Goal: Navigation & Orientation: Find specific page/section

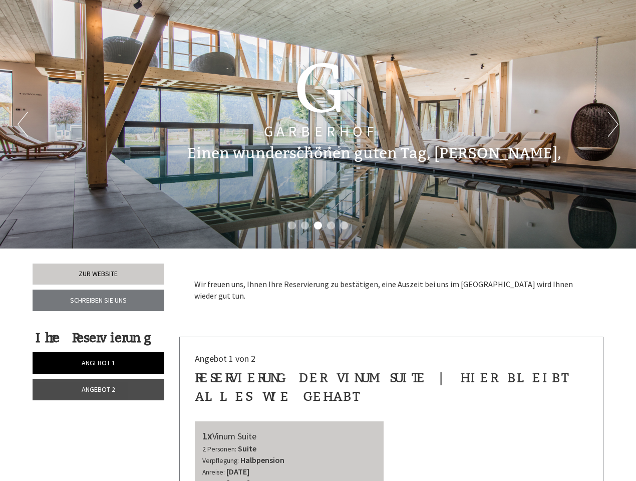
click at [318, 240] on div "Previous Next 1 2 3 4 5" at bounding box center [318, 124] width 636 height 248
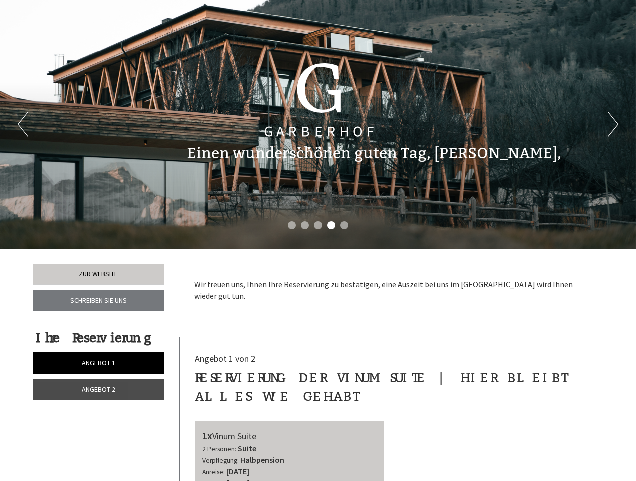
click at [23, 124] on button "Previous" at bounding box center [23, 124] width 11 height 25
click at [613, 124] on button "Next" at bounding box center [613, 124] width 11 height 25
click at [292, 225] on li "1" at bounding box center [292, 225] width 8 height 8
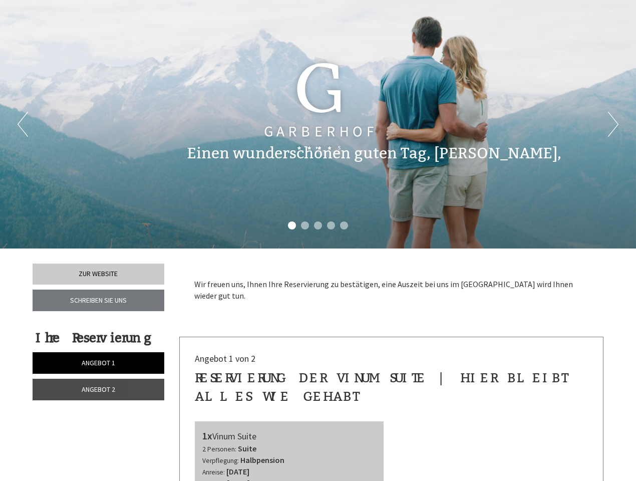
click at [305, 225] on li "2" at bounding box center [305, 225] width 8 height 8
click at [318, 225] on li "3" at bounding box center [318, 225] width 8 height 8
click at [331, 225] on li "4" at bounding box center [331, 225] width 8 height 8
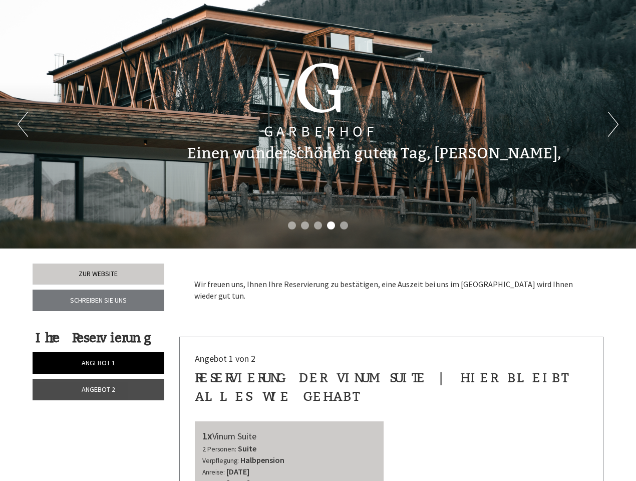
click at [344, 225] on li "5" at bounding box center [344, 225] width 8 height 8
click at [98, 363] on span "Angebot 1" at bounding box center [99, 362] width 34 height 9
